Goal: Information Seeking & Learning: Find specific fact

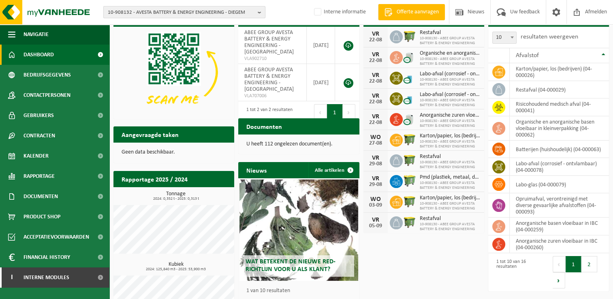
click at [159, 13] on span "10-908132 - AVESTA BATTERY & ENERGY ENGINEERING - DIEGEM" at bounding box center [181, 12] width 147 height 12
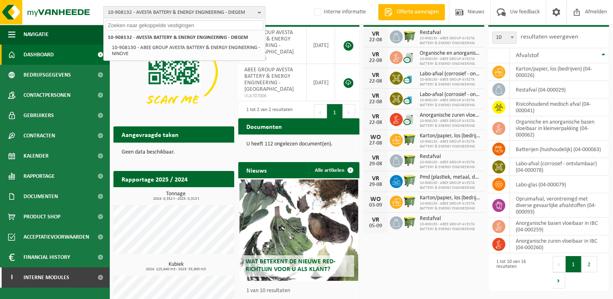
click at [160, 27] on input "text" at bounding box center [184, 25] width 158 height 10
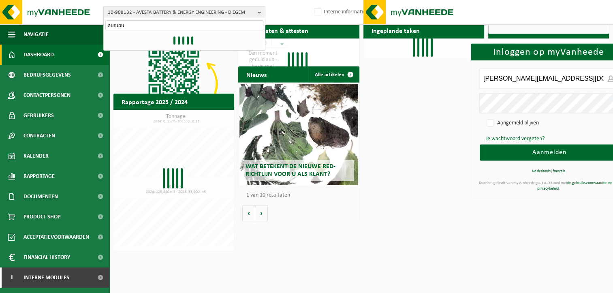
type input "aurub"
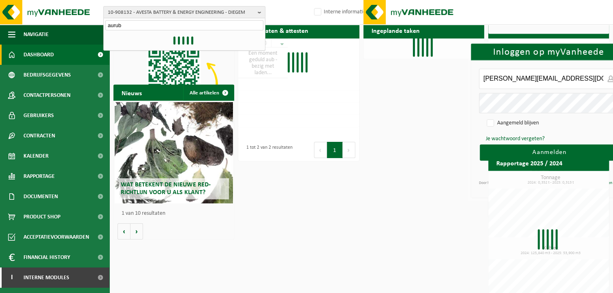
type input "[PERSON_NAME][EMAIL_ADDRESS][DOMAIN_NAME]"
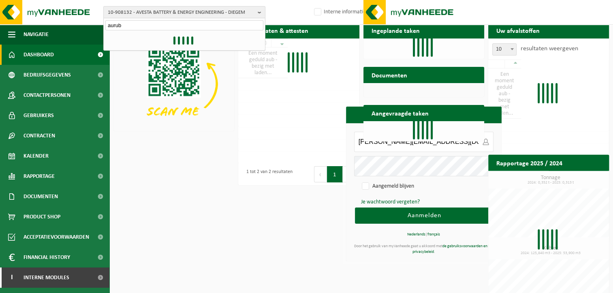
type input "[PERSON_NAME][EMAIL_ADDRESS][DOMAIN_NAME]"
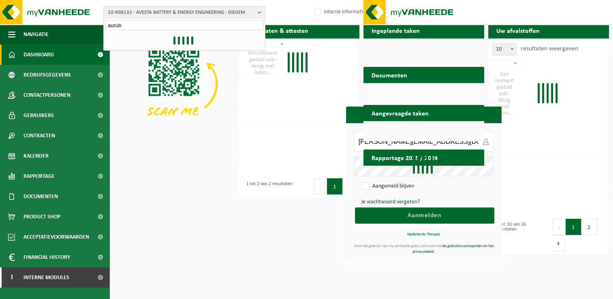
scroll to position [24, 0]
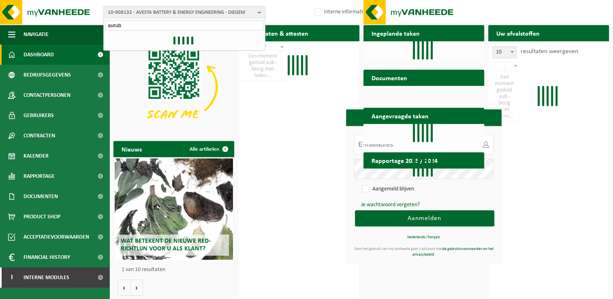
click at [127, 27] on input "aurub" at bounding box center [184, 25] width 158 height 10
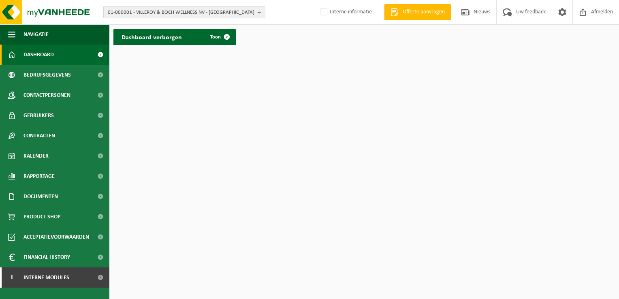
click at [164, 13] on span "01-000001 - VILLEROY & BOCH WELLNESS NV - ROESELARE" at bounding box center [181, 12] width 147 height 12
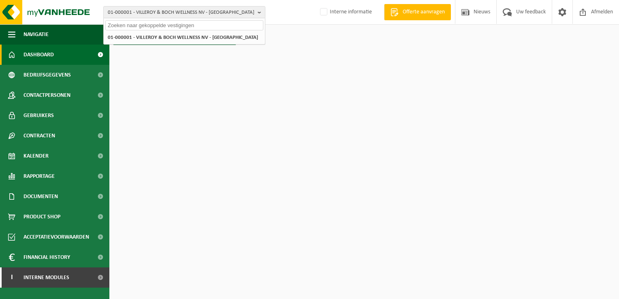
click at [146, 28] on input "text" at bounding box center [184, 25] width 158 height 10
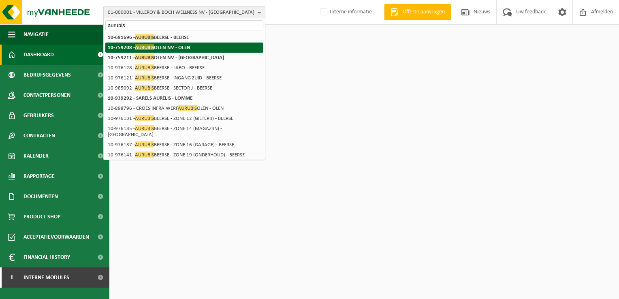
type input "aurubis"
click at [180, 48] on strong "10-759208 - AURUBIS OLEN NV - OLEN" at bounding box center [149, 47] width 83 height 6
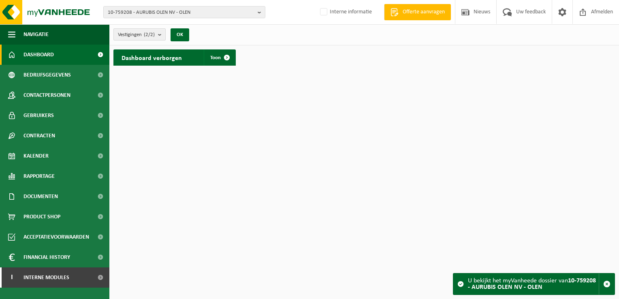
click at [162, 39] on b "submit" at bounding box center [161, 34] width 7 height 11
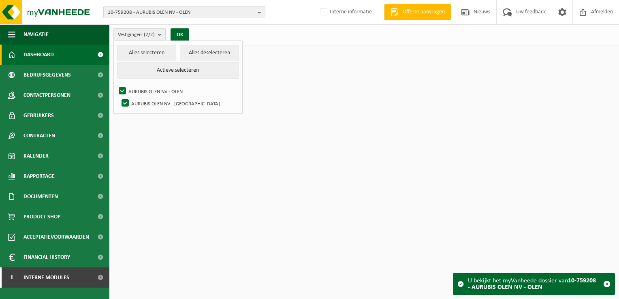
click at [309, 102] on html "10-759208 - AURUBIS OLEN NV - OLEN 10-759208 - AURUBIS OLEN NV - OLEN 10-759211…" at bounding box center [309, 149] width 619 height 299
click at [179, 35] on button "OK" at bounding box center [180, 34] width 19 height 13
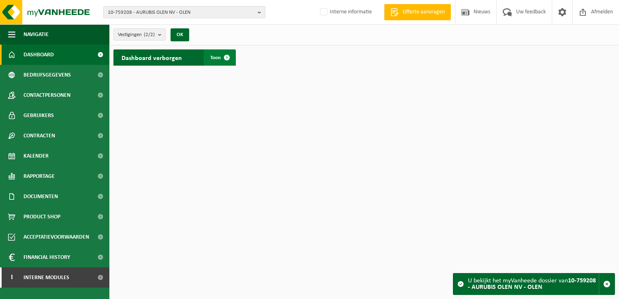
click at [229, 58] on span at bounding box center [227, 57] width 16 height 16
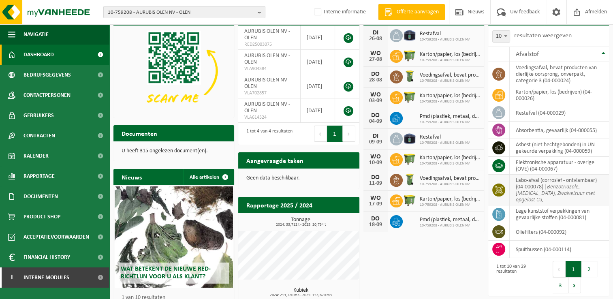
scroll to position [41, 0]
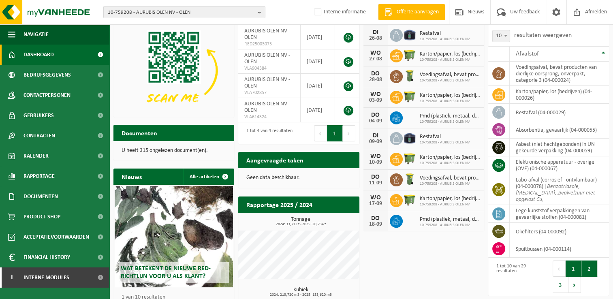
click at [586, 263] on button "2" at bounding box center [590, 269] width 16 height 16
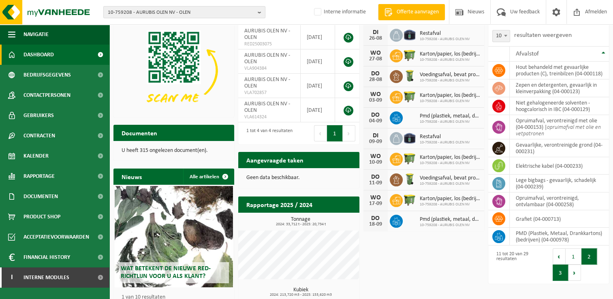
click at [561, 276] on button "3" at bounding box center [561, 273] width 16 height 16
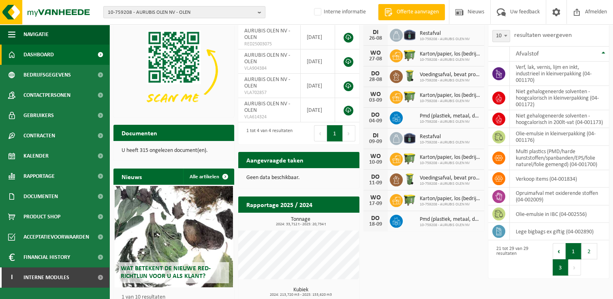
click at [577, 259] on button "1" at bounding box center [574, 251] width 16 height 16
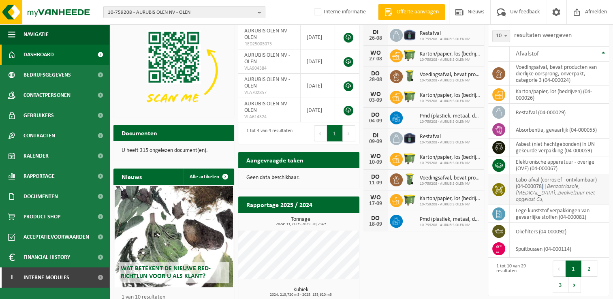
click at [543, 186] on td "labo-afval (corrosief - ontvlambaar) (04-000078) | Benzotriazole, Diethyl ether…" at bounding box center [559, 189] width 99 height 31
click at [545, 186] on td "labo-afval (corrosief - ontvlambaar) (04-000078) | Benzotriazole, Diethyl ether…" at bounding box center [559, 189] width 99 height 31
drag, startPoint x: 545, startPoint y: 186, endPoint x: 510, endPoint y: 189, distance: 34.5
click at [510, 189] on td "labo-afval (corrosief - ontvlambaar) (04-000078) | Benzotriazole, Diethyl ether…" at bounding box center [559, 189] width 99 height 31
copy td "(04-000078)"
